Goal: Information Seeking & Learning: Learn about a topic

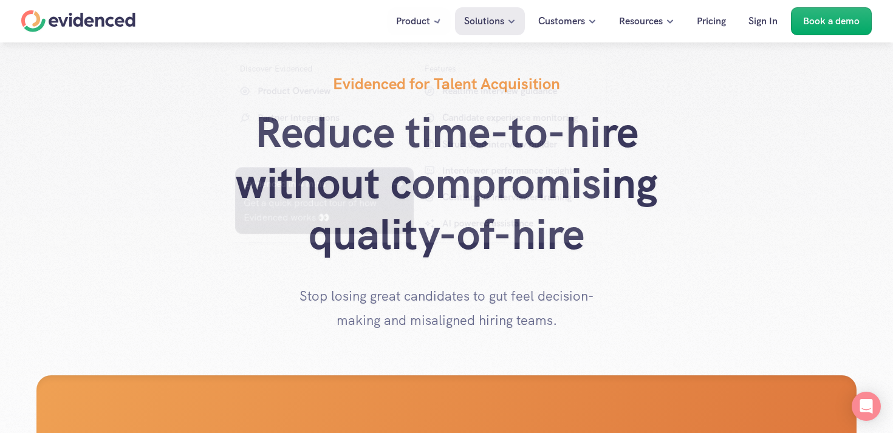
scroll to position [1665, 0]
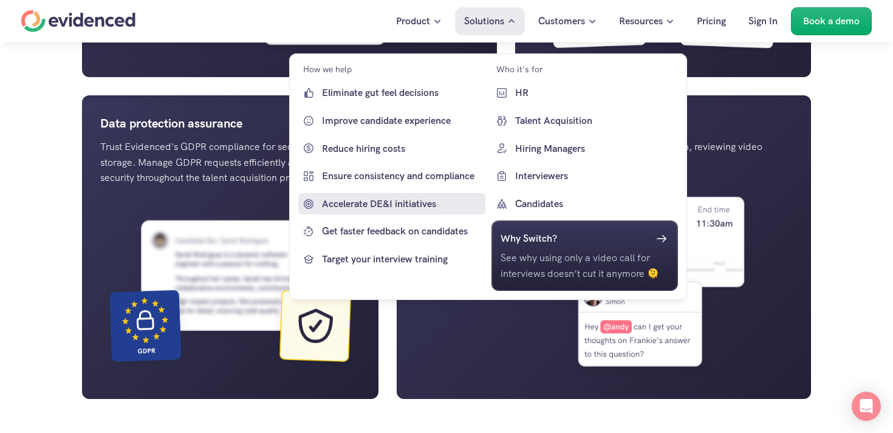
click at [401, 205] on p "Accelerate DE&I initiatives" at bounding box center [402, 204] width 160 height 16
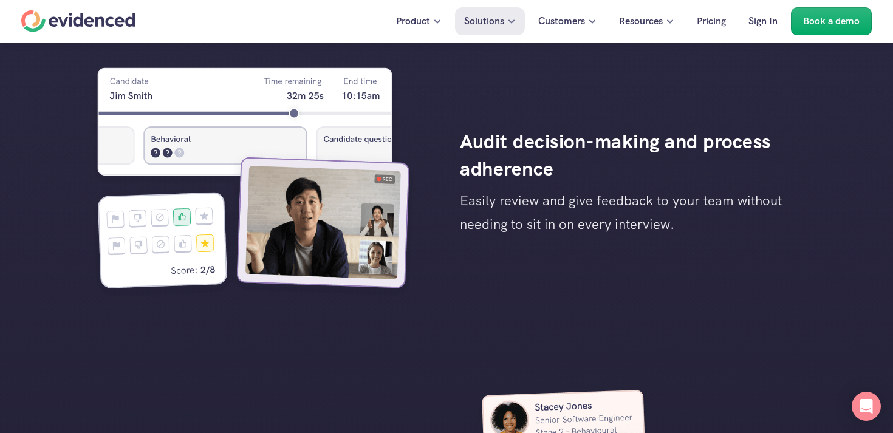
scroll to position [2191, 0]
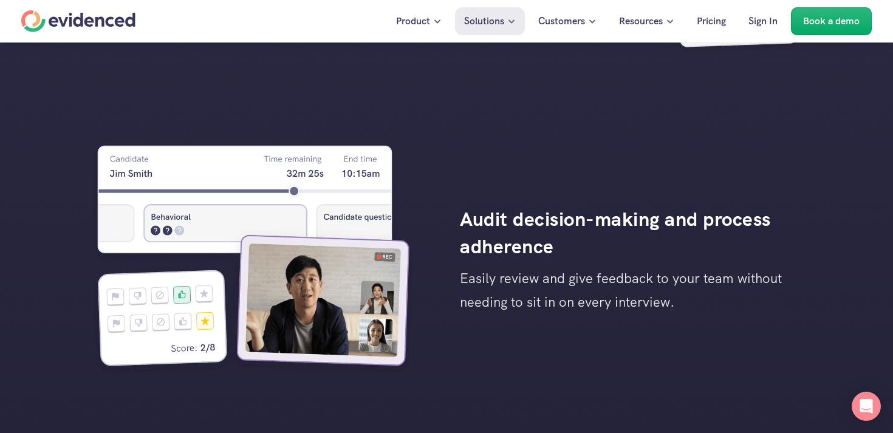
click at [107, 24] on div "Home" at bounding box center [78, 21] width 114 height 22
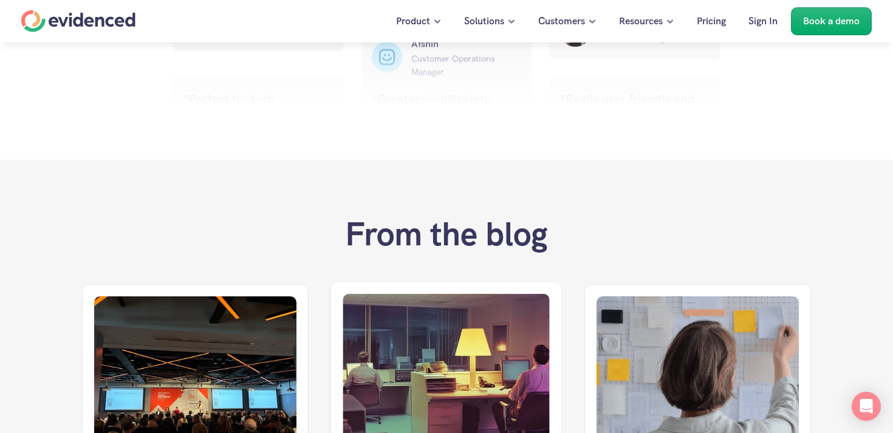
scroll to position [5925, 0]
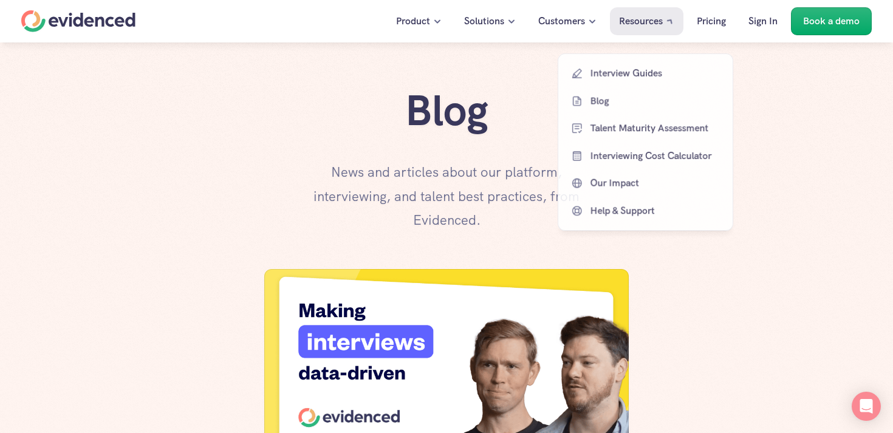
scroll to position [619, 0]
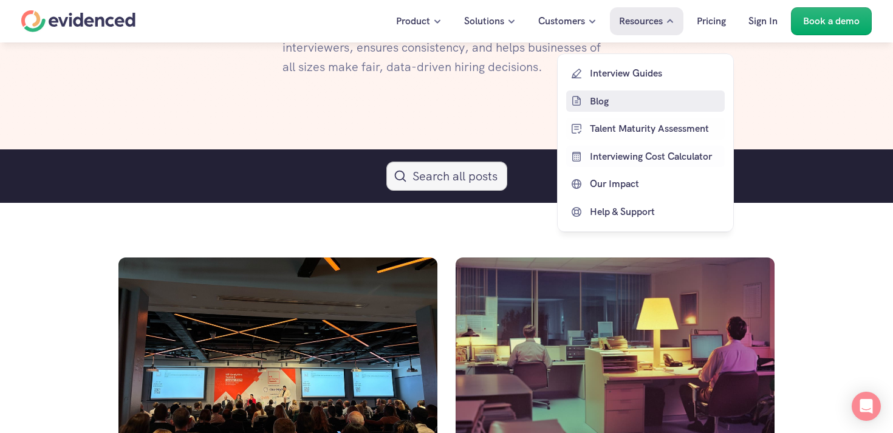
click at [608, 92] on link "Blog" at bounding box center [645, 101] width 159 height 22
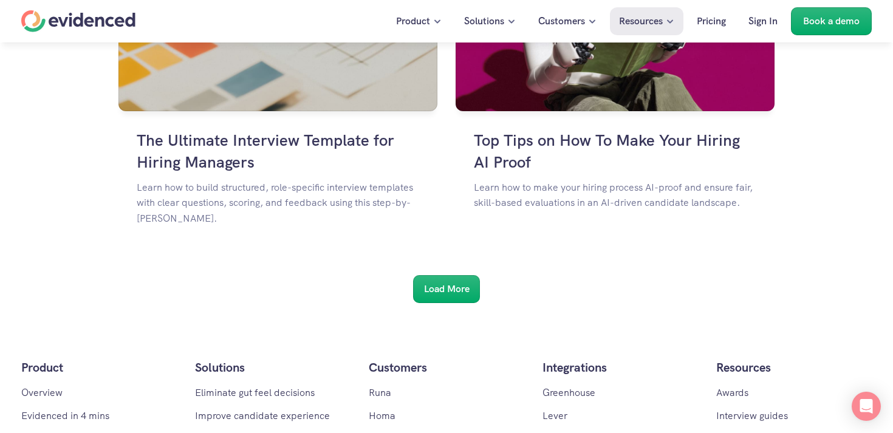
scroll to position [2102, 0]
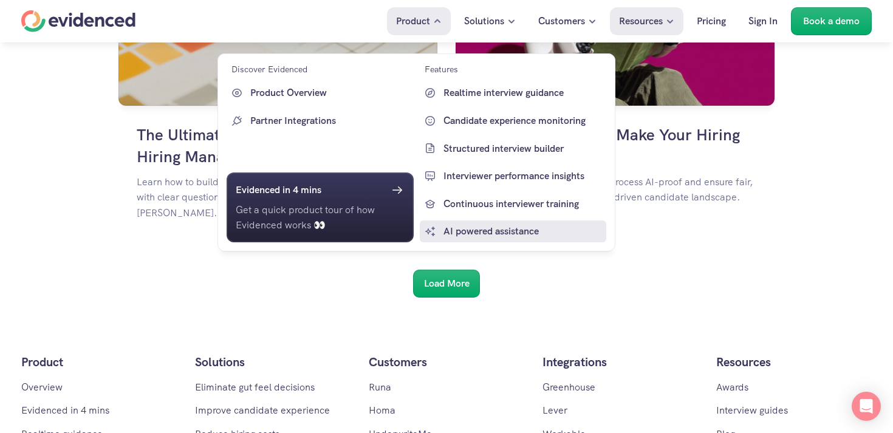
click at [462, 227] on p "AI powered assistance" at bounding box center [524, 232] width 160 height 16
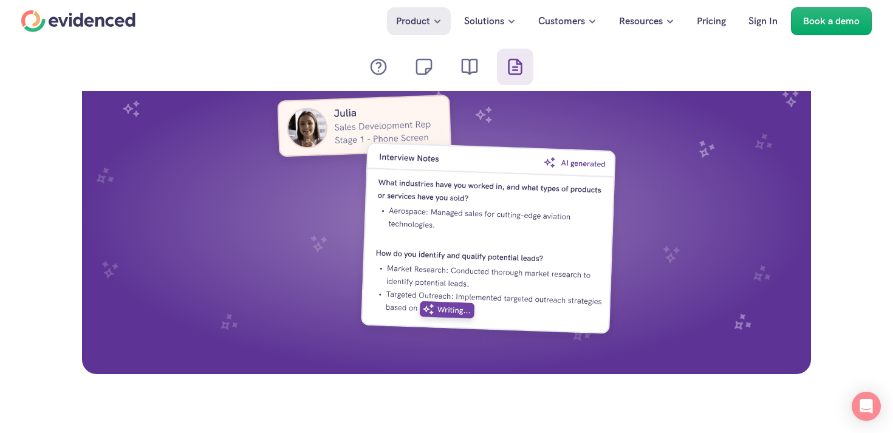
scroll to position [2675, 0]
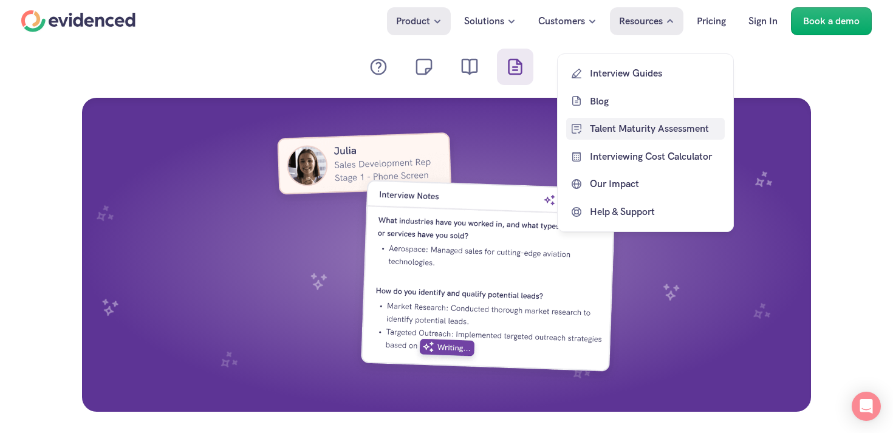
click at [602, 100] on p "Blog" at bounding box center [656, 101] width 132 height 16
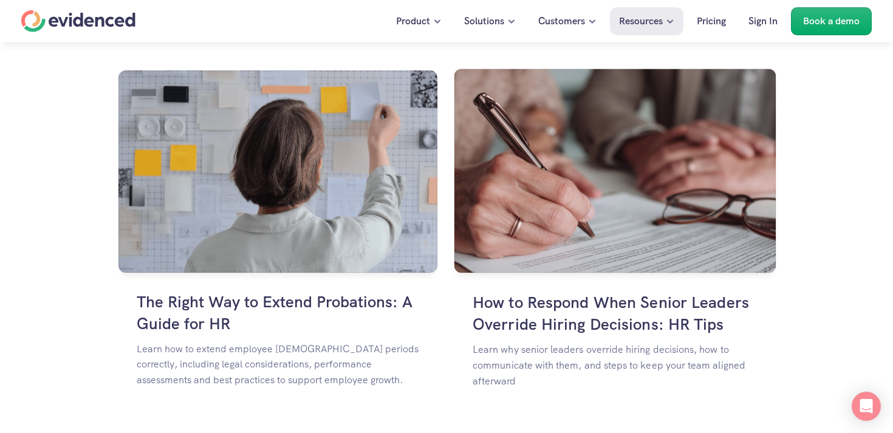
scroll to position [1183, 0]
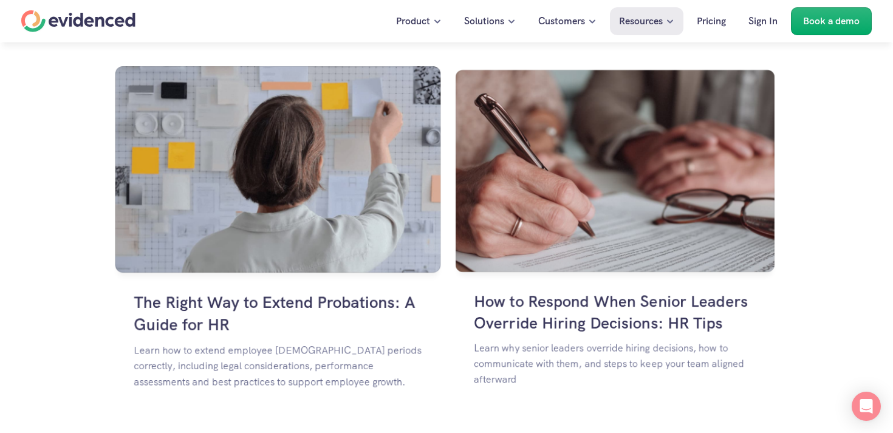
click at [321, 231] on img at bounding box center [278, 169] width 326 height 207
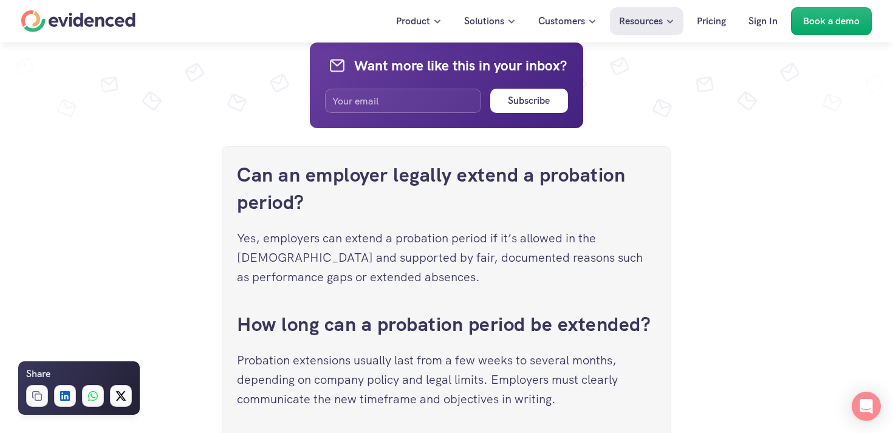
scroll to position [3180, 0]
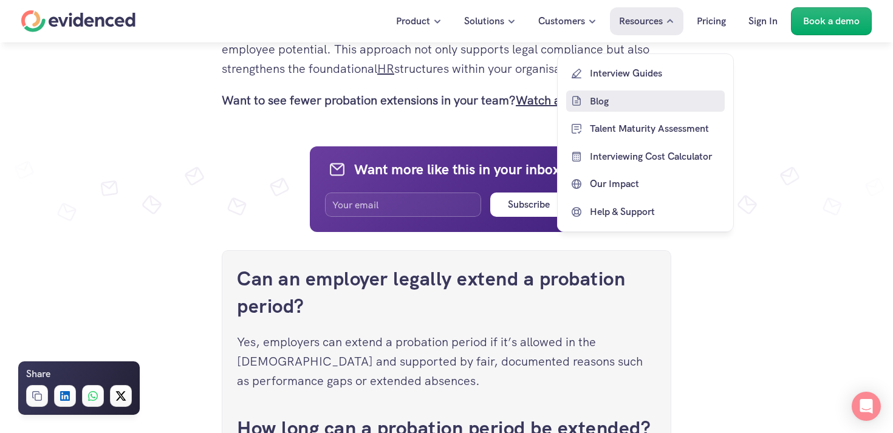
click at [609, 108] on p "Blog" at bounding box center [656, 101] width 132 height 16
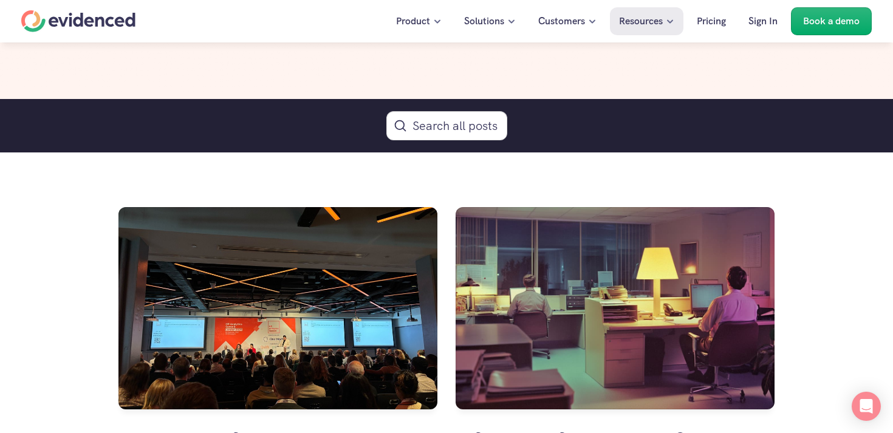
scroll to position [915, 0]
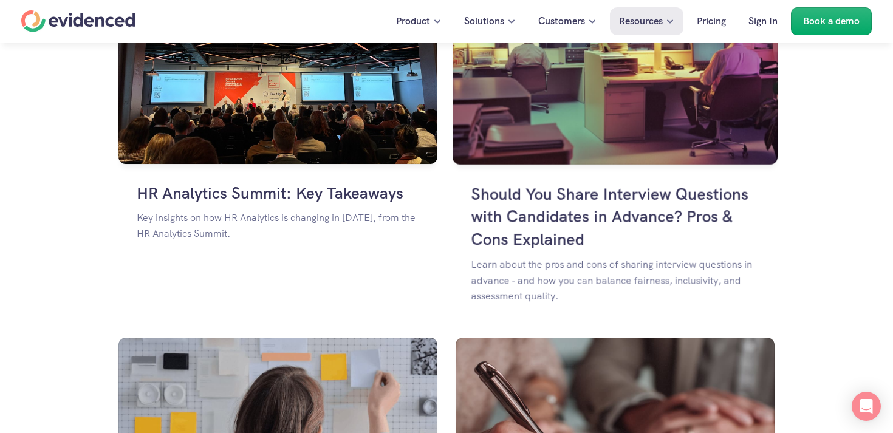
click at [559, 154] on img at bounding box center [615, 61] width 325 height 206
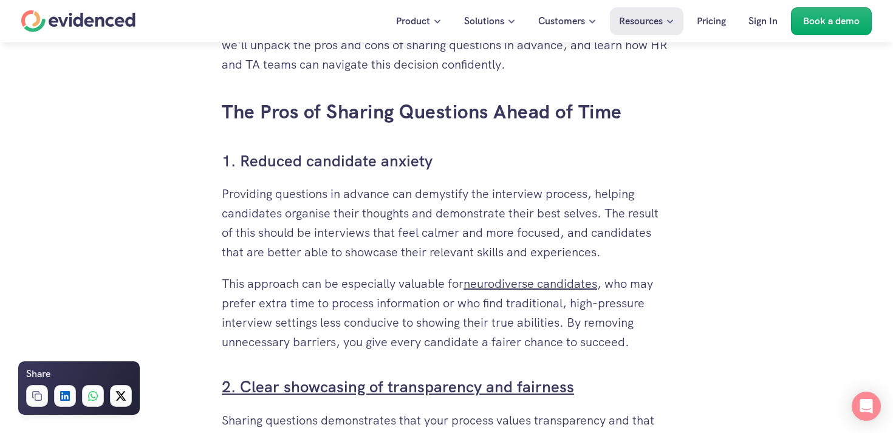
scroll to position [693, 0]
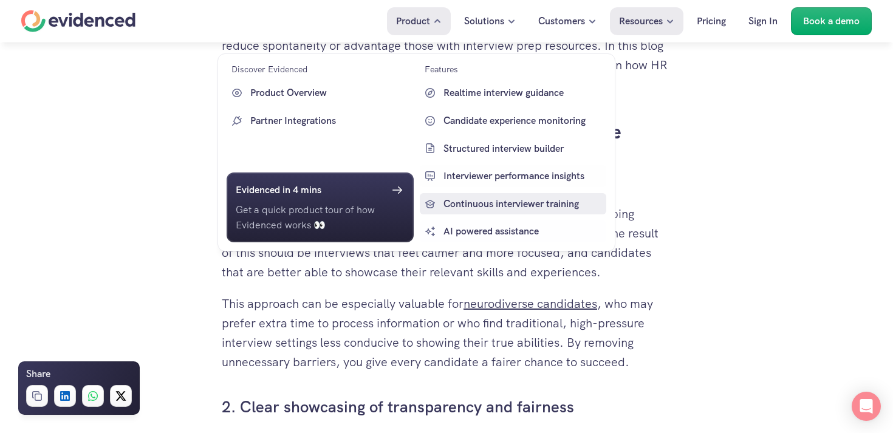
click at [513, 196] on p "Continuous interviewer training" at bounding box center [524, 204] width 160 height 16
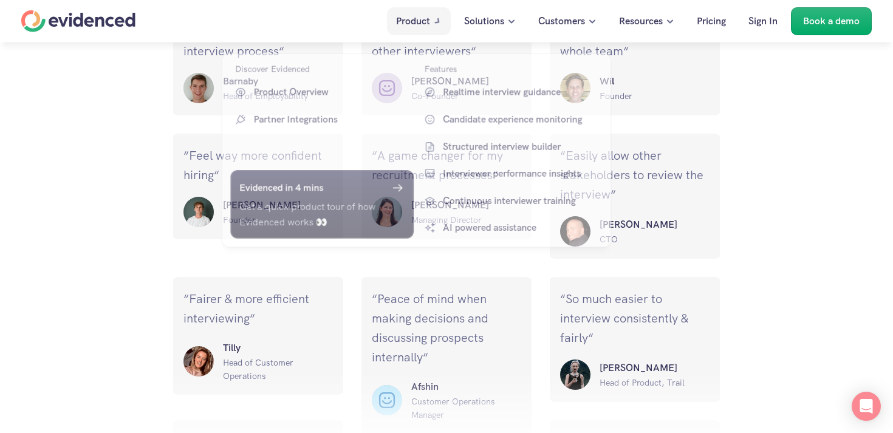
scroll to position [5925, 0]
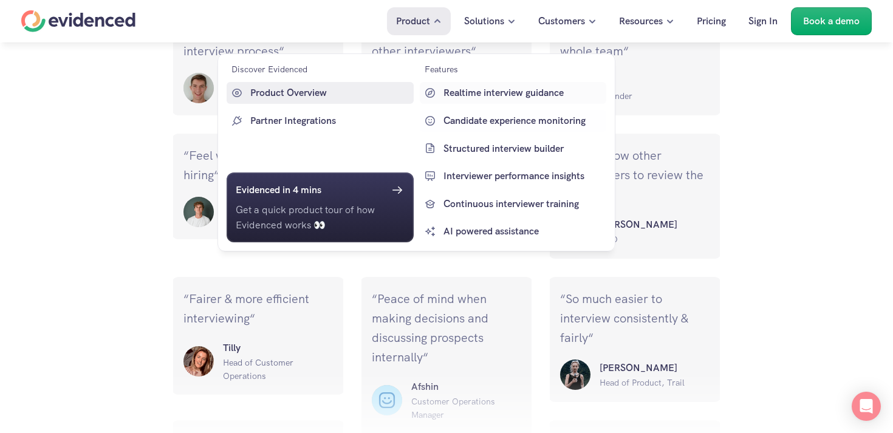
click at [325, 95] on p "Product Overview" at bounding box center [330, 93] width 160 height 16
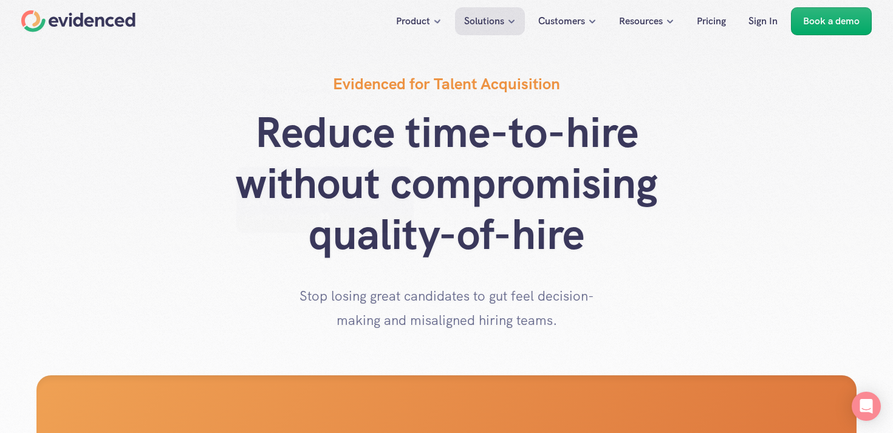
drag, startPoint x: 0, startPoint y: 0, endPoint x: 131, endPoint y: 24, distance: 133.5
click at [131, 24] on div "Home" at bounding box center [78, 21] width 114 height 22
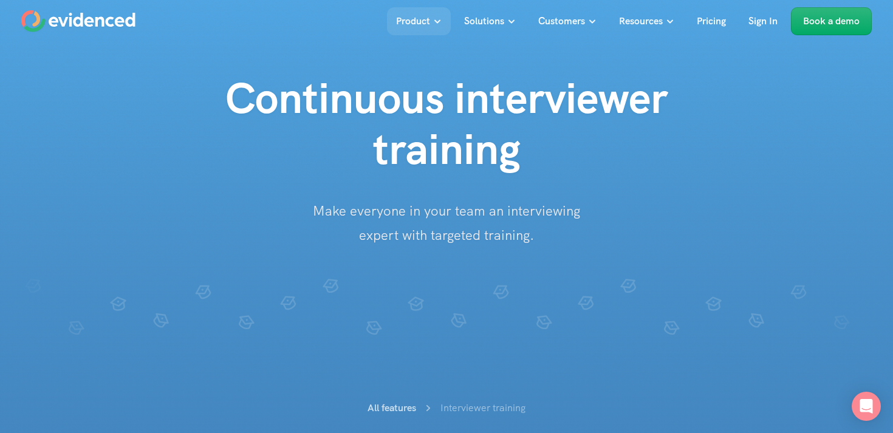
scroll to position [50, 0]
